Goal: Information Seeking & Learning: Find specific fact

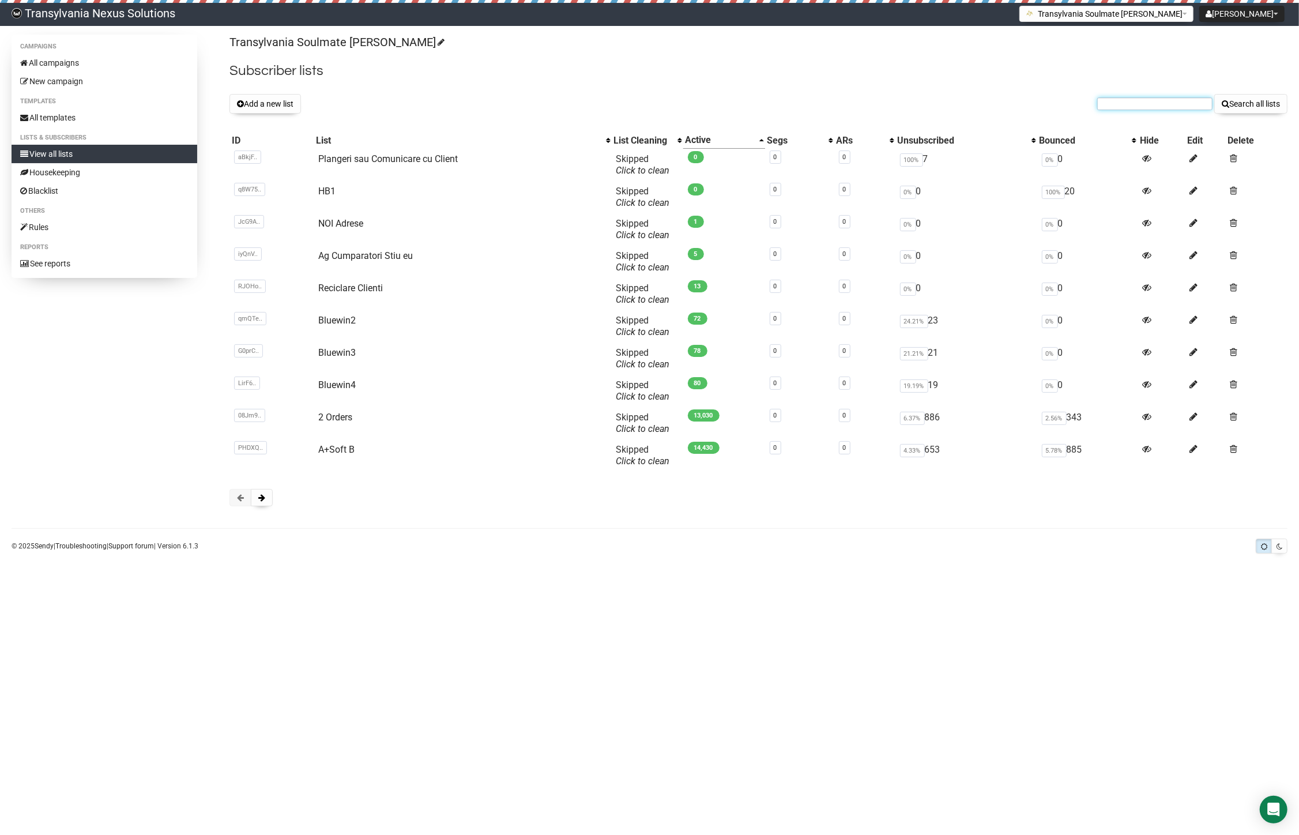
click at [1141, 104] on input "text" at bounding box center [1154, 103] width 115 height 13
paste input "[EMAIL_ADDRESS][PERSON_NAME][DOMAIN_NAME]"
type input "irmi.reiter@web.de"
click at [1261, 98] on button "Search all lists" at bounding box center [1250, 104] width 73 height 20
click at [1169, 101] on input "text" at bounding box center [1154, 103] width 115 height 13
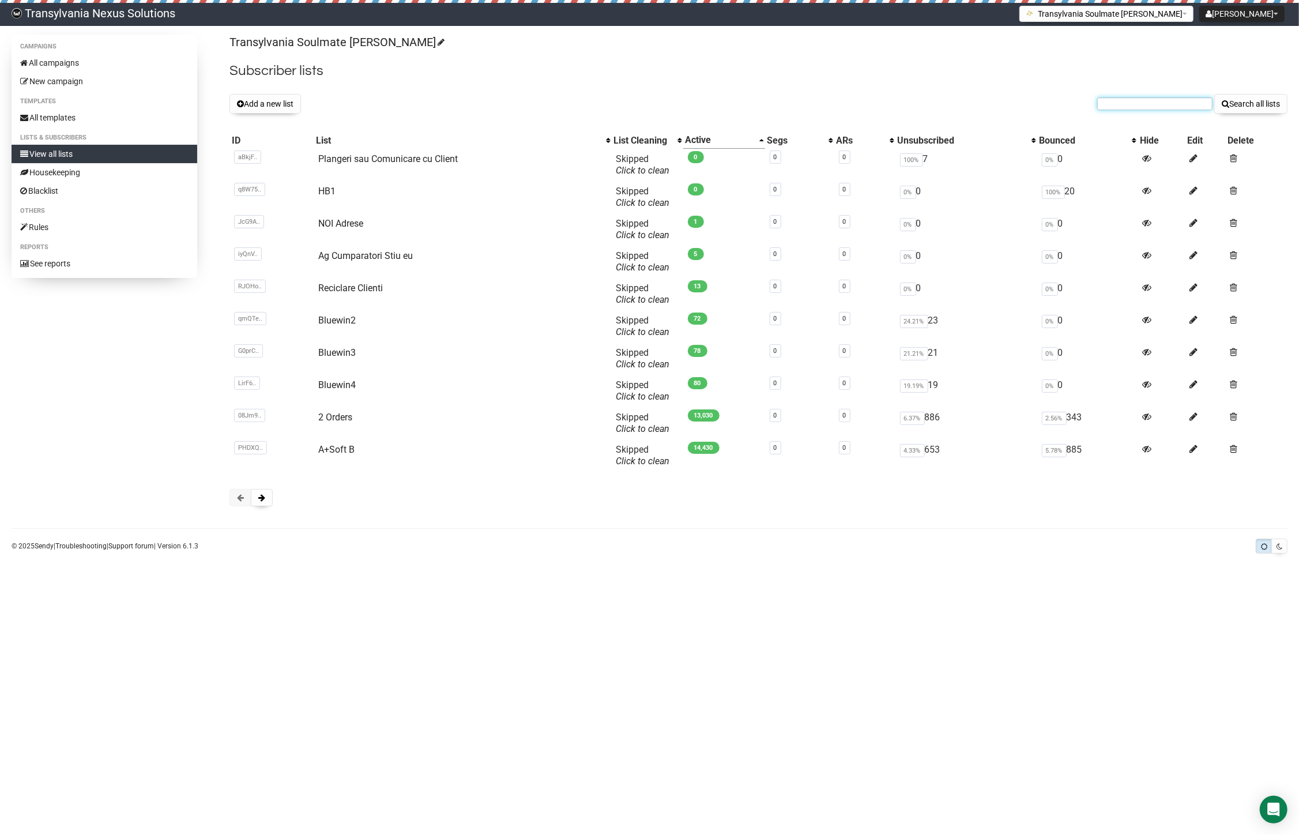
paste input "[PERSON_NAME][EMAIL_ADDRESS][PERSON_NAME][DOMAIN_NAME]"
type input "[PERSON_NAME][EMAIL_ADDRESS][PERSON_NAME][DOMAIN_NAME]"
click at [1236, 110] on button "Search all lists" at bounding box center [1250, 104] width 73 height 20
